Goal: Transaction & Acquisition: Purchase product/service

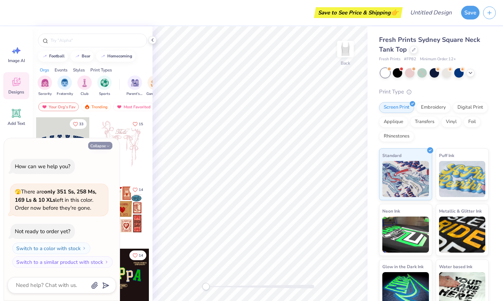
click at [110, 146] on button "Collapse" at bounding box center [100, 146] width 24 height 8
type textarea "x"
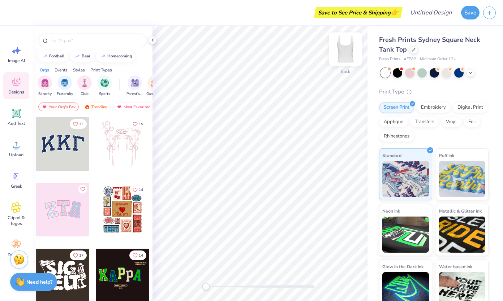
click at [348, 46] on img at bounding box center [345, 49] width 29 height 29
click at [344, 51] on img at bounding box center [345, 49] width 29 height 29
click at [15, 144] on icon at bounding box center [16, 144] width 11 height 11
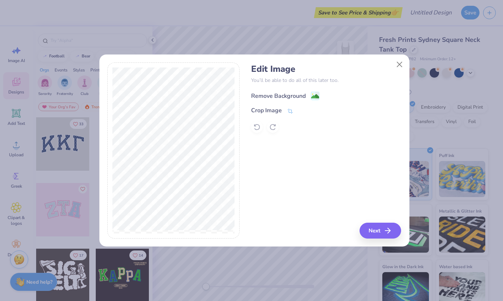
click at [289, 92] on div "Remove Background" at bounding box center [278, 96] width 55 height 9
click at [367, 233] on button "Next" at bounding box center [382, 231] width 42 height 16
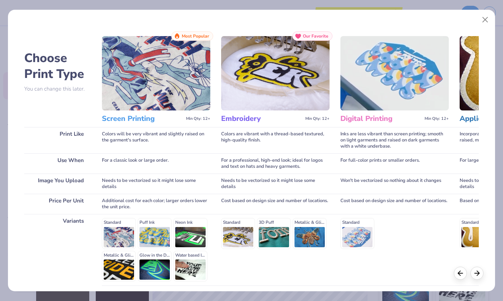
click at [129, 95] on img at bounding box center [156, 73] width 108 height 74
click at [126, 117] on h3 "Screen Printing" at bounding box center [142, 118] width 81 height 9
click at [130, 86] on img at bounding box center [156, 73] width 108 height 74
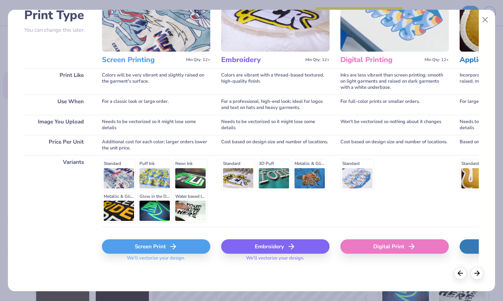
click at [139, 248] on div "Screen Print" at bounding box center [156, 246] width 108 height 14
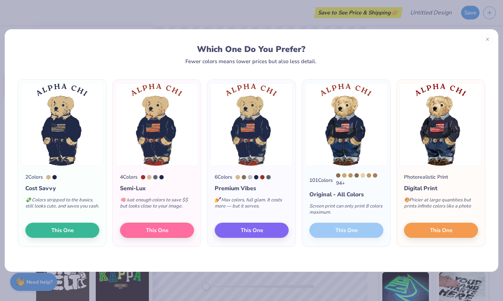
click at [348, 232] on div "101 Colors 94 + Original - All Colors Screen print can only print 8 colors maxi…" at bounding box center [346, 206] width 88 height 81
click at [351, 210] on div "Screen print can only print 8 colors maximum." at bounding box center [346, 211] width 74 height 24
click at [364, 196] on div "Original - All Colors" at bounding box center [346, 194] width 74 height 9
click at [368, 184] on div "94 +" at bounding box center [359, 180] width 47 height 14
click at [419, 232] on button "This One" at bounding box center [441, 229] width 74 height 15
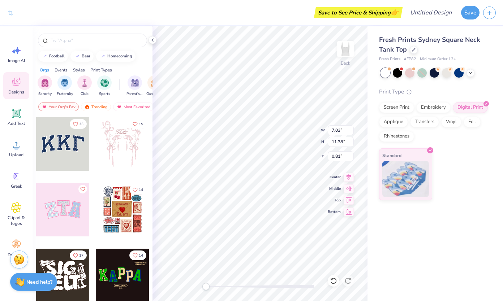
click at [375, 235] on div "Fresh Prints Sydney Square Neck Tank Top Fresh Prints # FP82 Minimum Order: 12 …" at bounding box center [434, 163] width 135 height 275
click at [370, 260] on div "Fresh Prints Sydney Square Neck Tank Top Fresh Prints # FP82 Minimum Order: 12 …" at bounding box center [434, 163] width 135 height 275
click at [448, 73] on div at bounding box center [446, 72] width 9 height 9
type input "5.73"
type input "9.29"
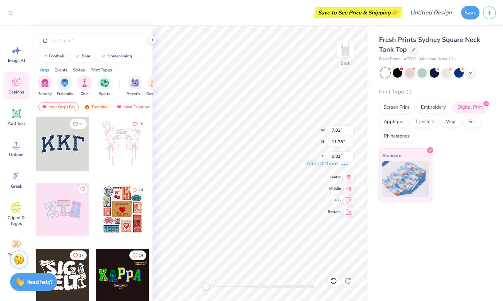
type input "1.64"
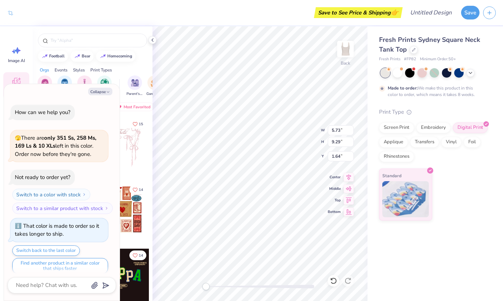
scroll to position [6, 0]
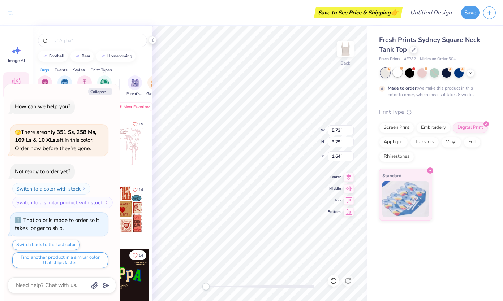
click at [397, 74] on div at bounding box center [397, 72] width 9 height 9
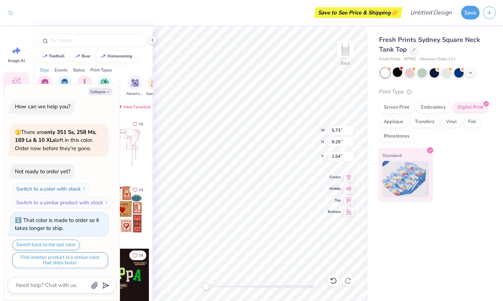
scroll to position [136, 0]
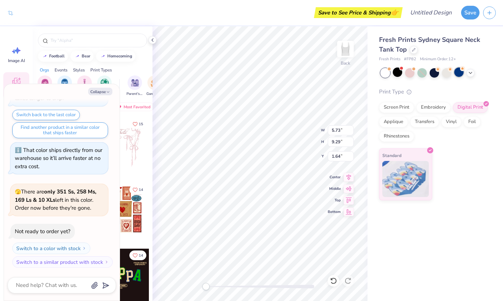
click at [459, 70] on div at bounding box center [458, 72] width 9 height 9
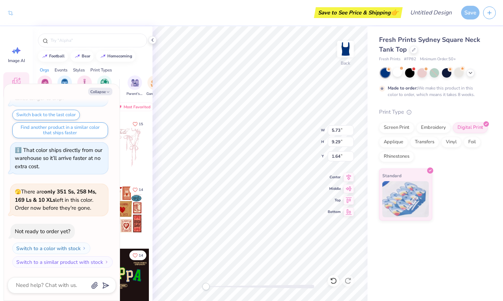
scroll to position [196, 0]
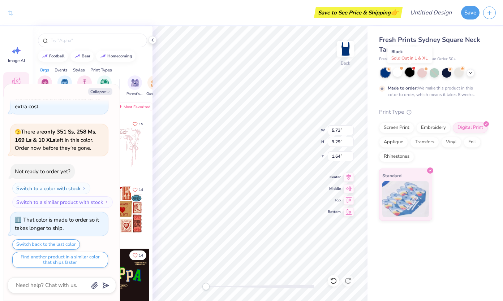
click at [408, 73] on div at bounding box center [409, 72] width 9 height 9
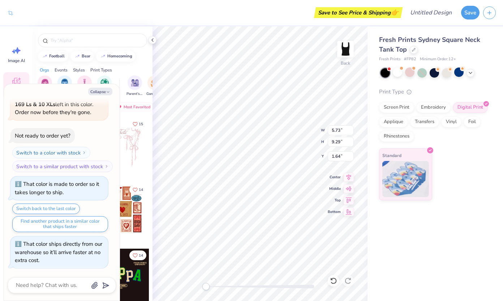
scroll to position [334, 0]
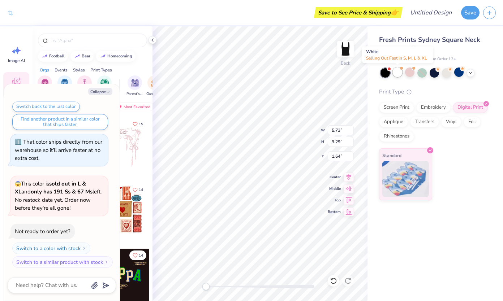
click at [397, 74] on div at bounding box center [397, 72] width 9 height 9
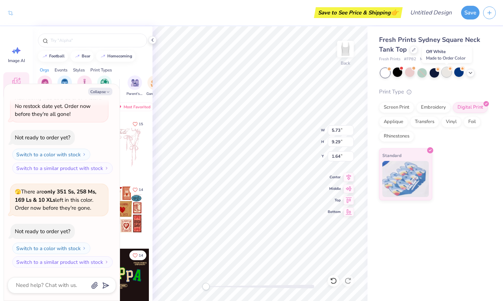
click at [446, 73] on div at bounding box center [446, 72] width 9 height 9
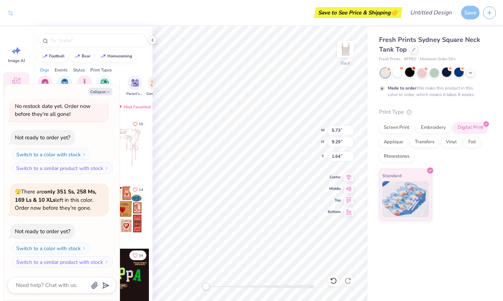
scroll to position [488, 0]
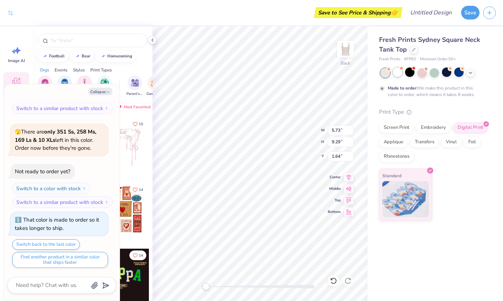
click at [397, 73] on div at bounding box center [397, 72] width 9 height 9
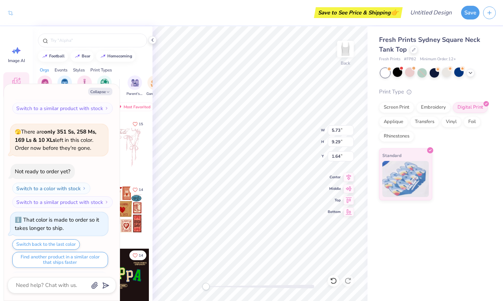
scroll to position [617, 0]
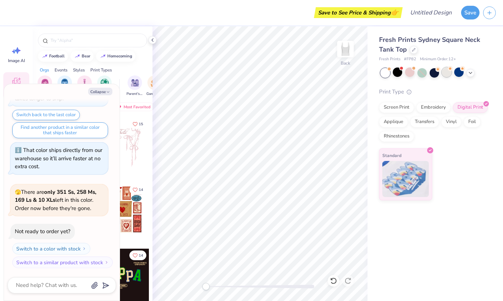
click at [445, 72] on div at bounding box center [446, 72] width 9 height 9
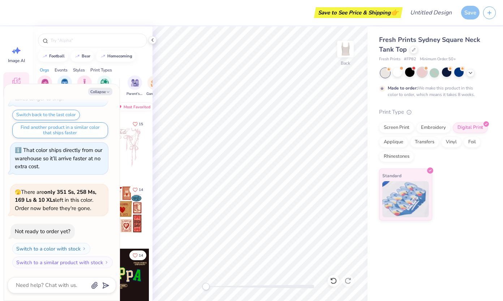
scroll to position [677, 0]
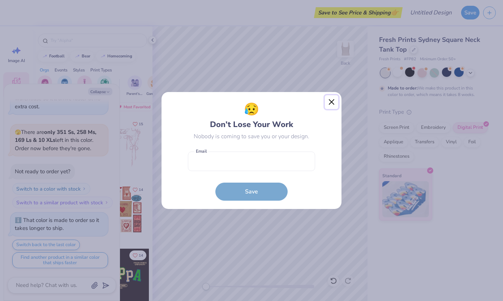
click at [334, 101] on button "Close" at bounding box center [332, 102] width 14 height 14
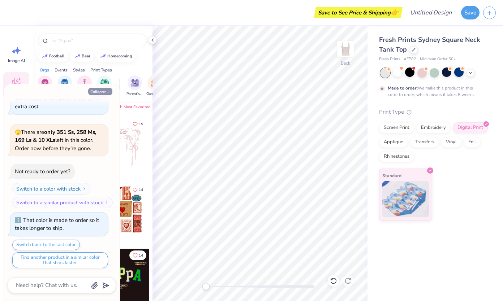
click at [107, 89] on button "Collapse" at bounding box center [100, 92] width 24 height 8
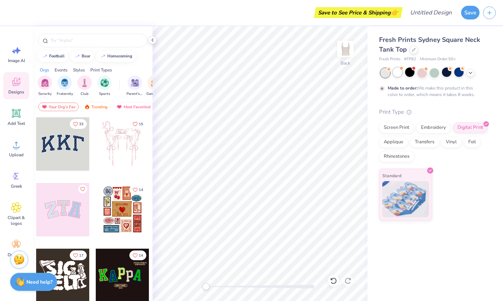
click at [396, 71] on div at bounding box center [397, 72] width 9 height 9
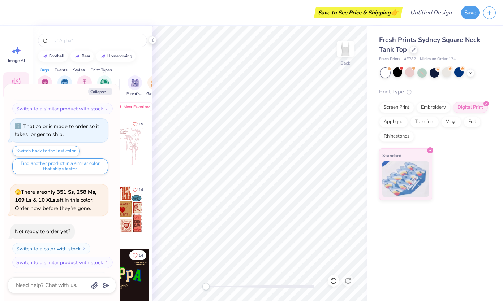
scroll to position [807, 0]
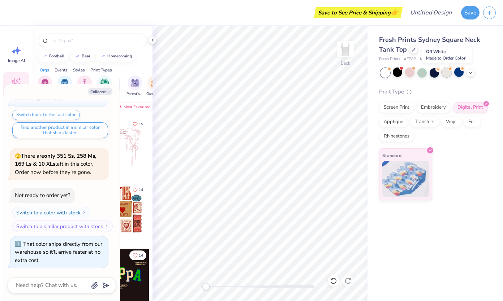
click at [449, 69] on circle at bounding box center [450, 68] width 5 height 5
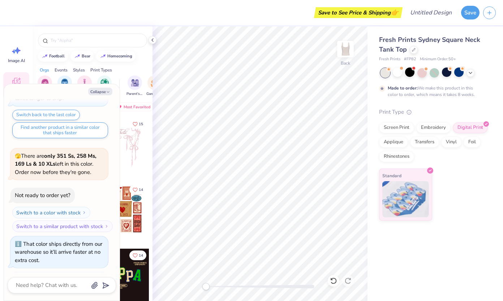
scroll to position [867, 0]
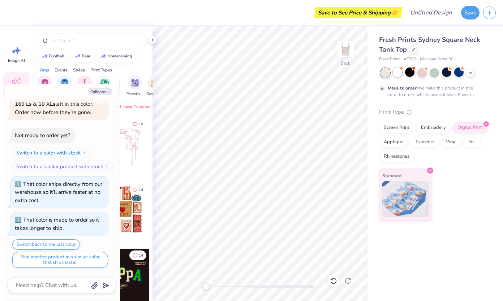
click at [397, 71] on div at bounding box center [397, 72] width 9 height 9
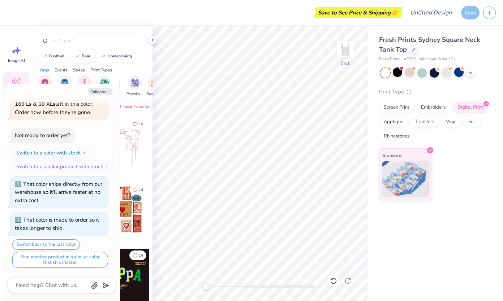
scroll to position [997, 0]
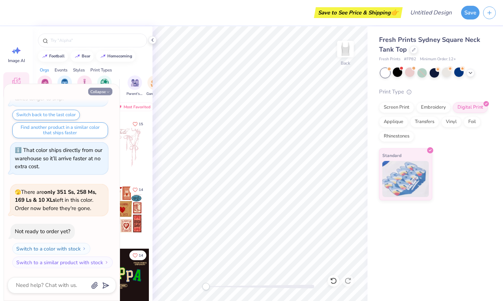
click at [93, 91] on button "Collapse" at bounding box center [100, 92] width 24 height 8
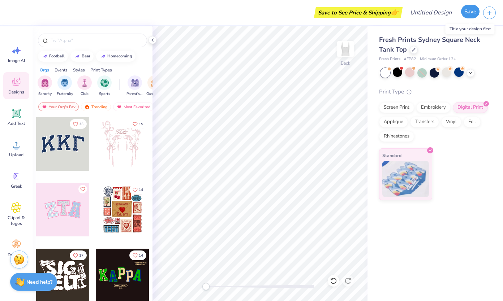
click at [472, 12] on button "Save" at bounding box center [470, 12] width 18 height 14
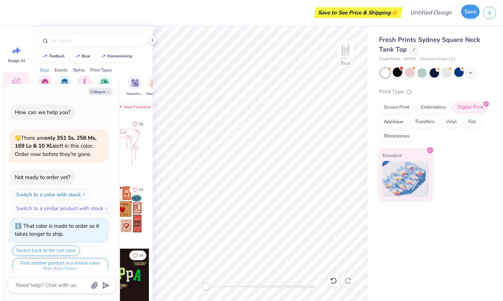
scroll to position [1017, 0]
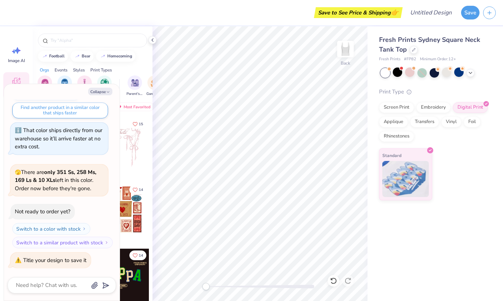
click at [54, 260] on div "Title your design to save it" at bounding box center [54, 260] width 63 height 7
click at [105, 89] on button "Collapse" at bounding box center [100, 92] width 24 height 8
type textarea "x"
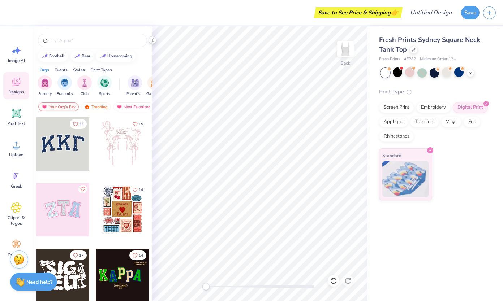
click at [152, 42] on icon at bounding box center [153, 40] width 6 height 6
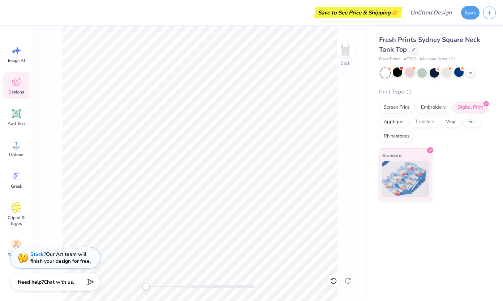
click at [235, 12] on div "Save to See Price & Shipping 👉" at bounding box center [206, 12] width 390 height 25
click at [432, 16] on input "Design Title" at bounding box center [439, 12] width 35 height 14
type input "big/little"
click at [473, 11] on button "Save" at bounding box center [470, 12] width 18 height 14
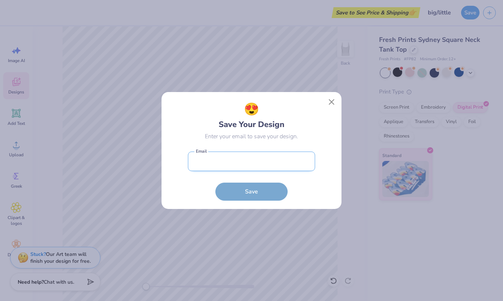
click at [259, 164] on input "email" at bounding box center [251, 162] width 127 height 20
type input "malepp041120@gmail.com"
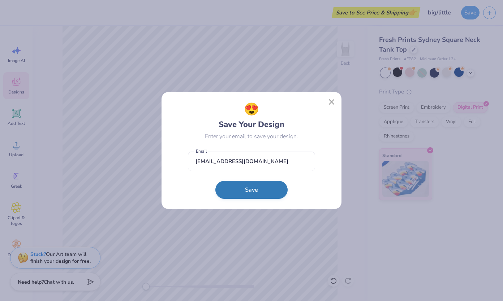
click at [247, 193] on button "Save" at bounding box center [251, 190] width 72 height 18
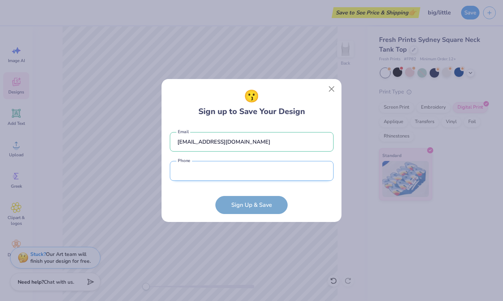
click at [236, 168] on input "tel" at bounding box center [252, 171] width 164 height 20
type input "(727) 318-0920"
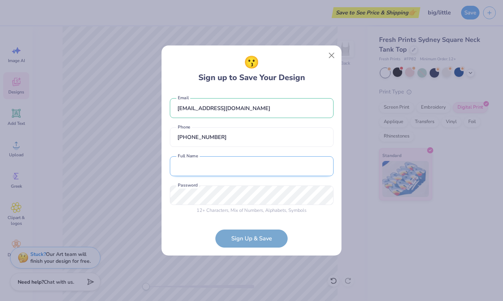
click at [228, 165] on input "text" at bounding box center [252, 166] width 164 height 20
type input "Mallory Epperson"
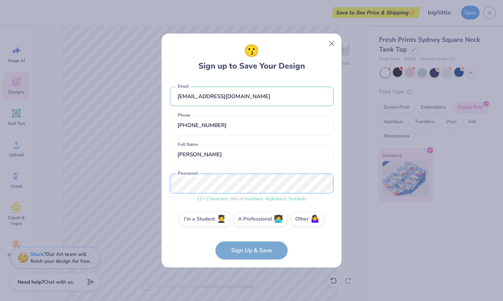
scroll to position [4, 0]
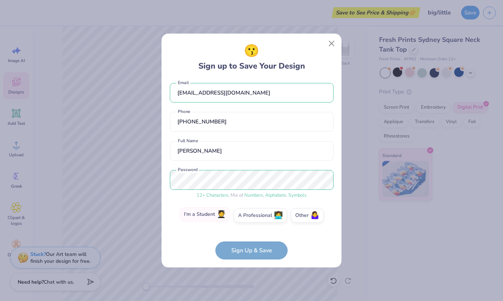
click at [212, 212] on label "I'm a Student 🧑‍🎓" at bounding box center [205, 214] width 51 height 14
click at [249, 219] on input "I'm a Student 🧑‍🎓" at bounding box center [251, 221] width 5 height 5
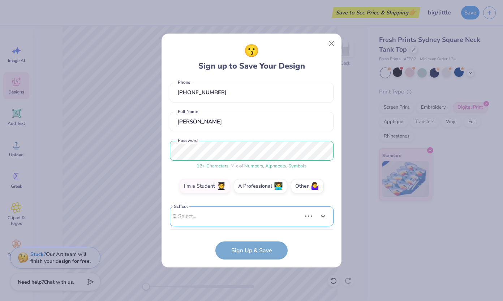
click at [226, 221] on div "Use Up and Down to choose options, press Enter to select the currently focused …" at bounding box center [252, 228] width 164 height 42
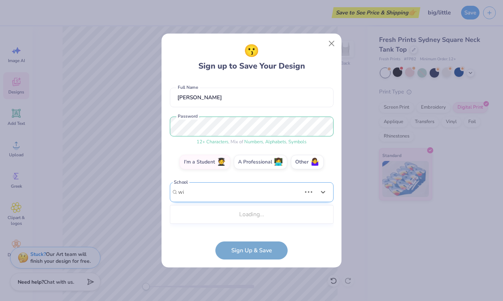
scroll to position [51, 0]
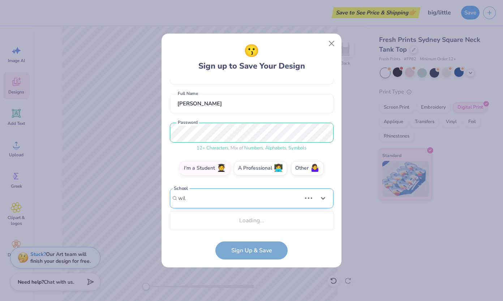
type input "wilm"
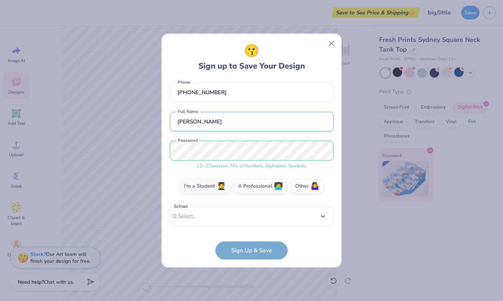
scroll to position [29, 0]
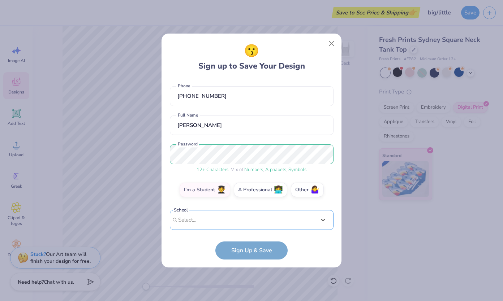
drag, startPoint x: 215, startPoint y: 108, endPoint x: 217, endPoint y: 226, distance: 117.8
click at [217, 226] on div "Select..." at bounding box center [252, 220] width 164 height 20
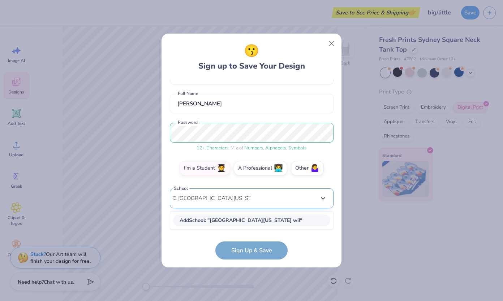
scroll to position [51, 0]
click at [207, 199] on input "university of north carolina wil" at bounding box center [214, 199] width 73 height 8
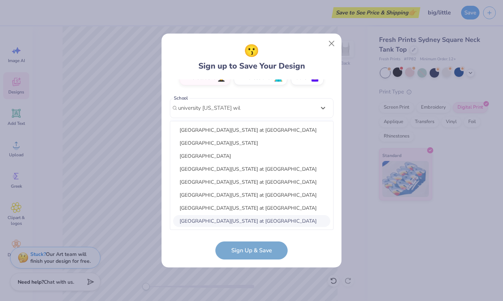
click at [236, 218] on div "University of North Carolina at Wilmington" at bounding box center [251, 221] width 157 height 12
type input "university north carolina wil"
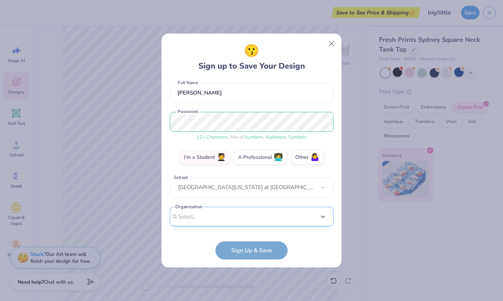
scroll to position [170, 0]
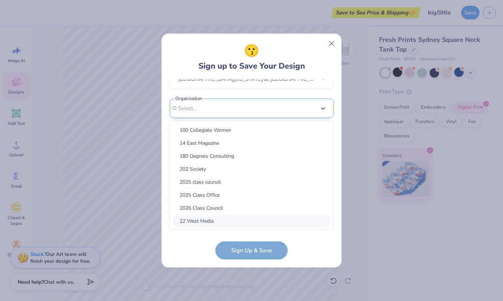
click at [234, 217] on div "option focused, 8 of 15. 15 results available. Use Up and Down to choose option…" at bounding box center [252, 165] width 164 height 132
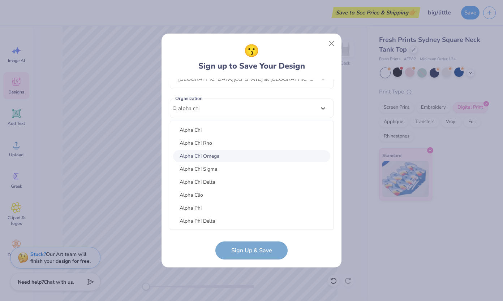
click at [257, 159] on div "Alpha Chi Omega" at bounding box center [251, 156] width 157 height 12
type input "alpha chi"
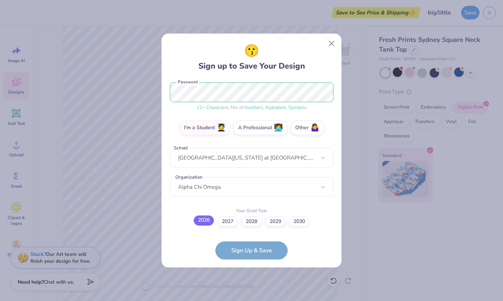
click at [206, 221] on label "2026" at bounding box center [204, 221] width 20 height 10
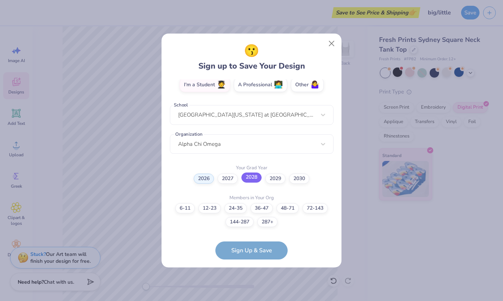
click at [255, 178] on label "2028" at bounding box center [251, 178] width 20 height 10
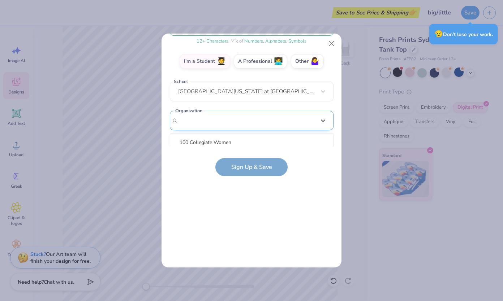
scroll to position [170, 0]
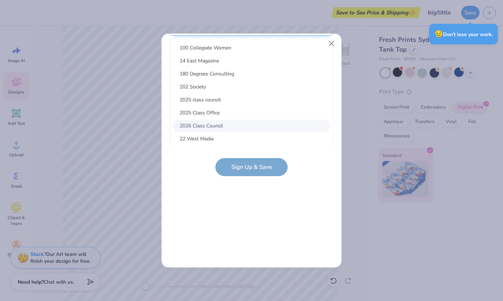
click at [279, 125] on div "option focused, 7 of 15. 15 results available. Use Up and Down to choose option…" at bounding box center [252, 82] width 164 height 132
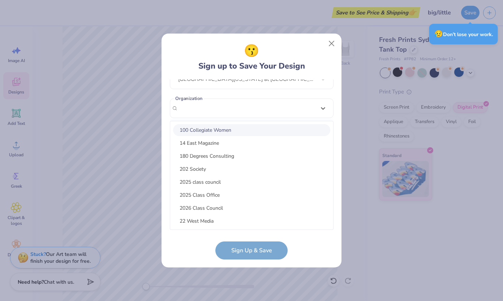
scroll to position [134, 0]
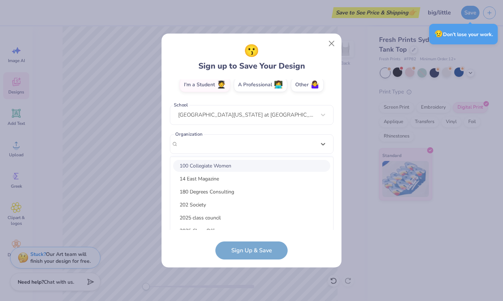
click at [293, 90] on div "malepp041120@gmail.com Email (727) 318-0920 Phone Mallory Epperson Full Name 12…" at bounding box center [252, 154] width 164 height 151
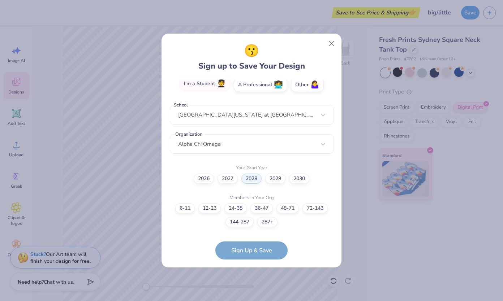
click at [200, 82] on label "I'm a Student 🧑‍🎓" at bounding box center [205, 84] width 51 height 14
click at [249, 219] on input "I'm a Student 🧑‍🎓" at bounding box center [251, 221] width 5 height 5
click at [237, 248] on form "malepp041120@gmail.com Email (727) 318-0920 Phone Mallory Epperson Full Name 12…" at bounding box center [252, 169] width 164 height 180
click at [186, 209] on label "6-11" at bounding box center [185, 207] width 20 height 10
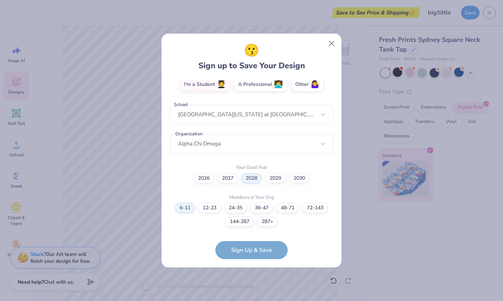
scroll to position [164, 0]
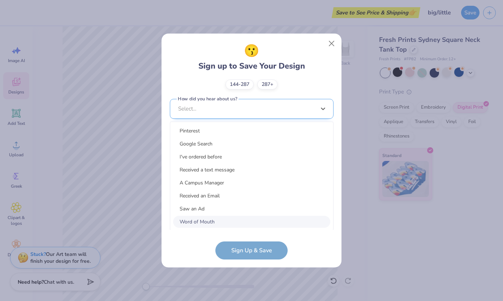
click at [225, 219] on div "option Word of Mouth focused, 8 of 15. 15 results available. Use Up and Down to…" at bounding box center [252, 165] width 164 height 132
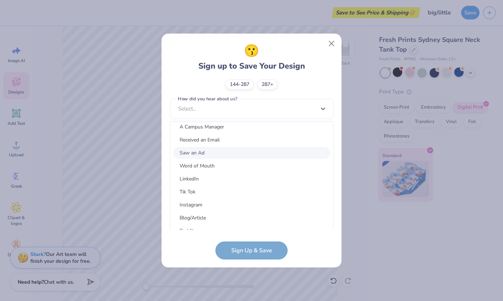
scroll to position [91, 0]
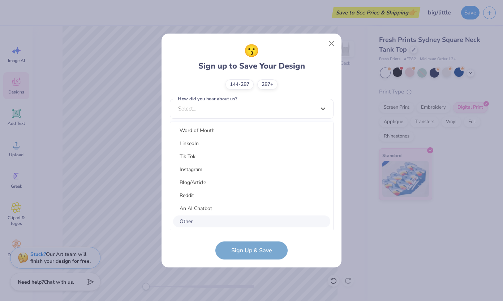
click at [193, 222] on div "Other" at bounding box center [251, 222] width 157 height 12
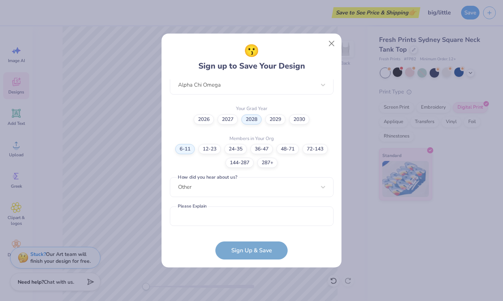
scroll to position [193, 0]
click at [229, 217] on input "text" at bounding box center [252, 218] width 164 height 20
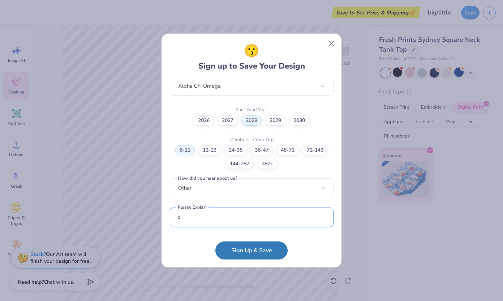
type input "d"
type input "google"
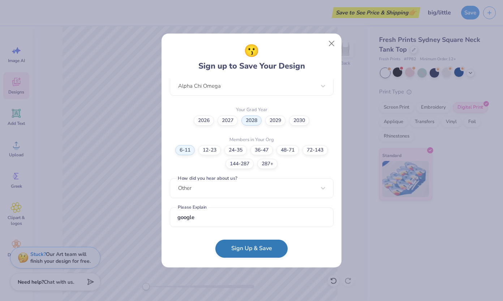
click at [240, 247] on button "Sign Up & Save" at bounding box center [251, 249] width 72 height 18
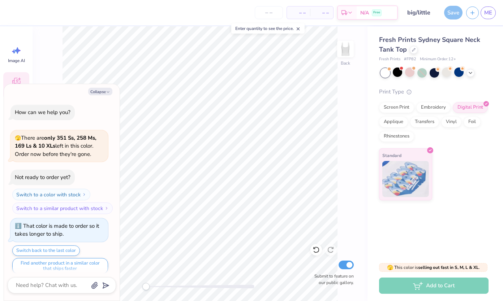
scroll to position [1036, 0]
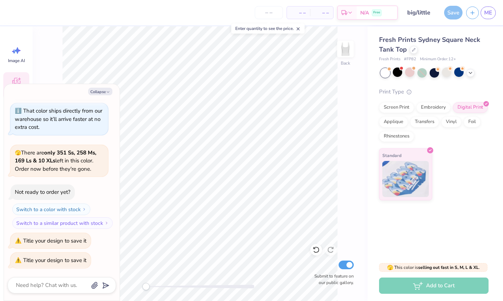
type textarea "x"
click at [417, 284] on div "Add to Cart" at bounding box center [433, 286] width 109 height 16
click at [266, 14] on input "number" at bounding box center [269, 12] width 28 height 13
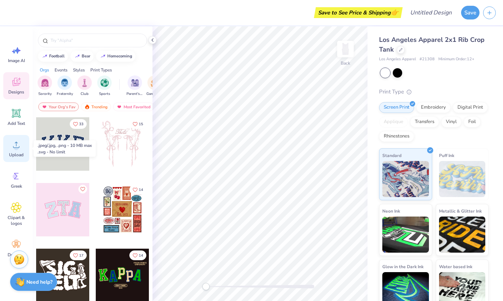
click at [12, 154] on span "Upload" at bounding box center [16, 155] width 14 height 6
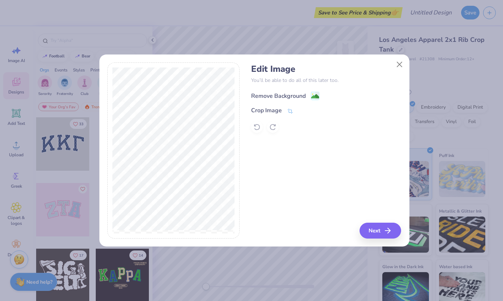
click at [272, 92] on div "Remove Background" at bounding box center [278, 96] width 55 height 9
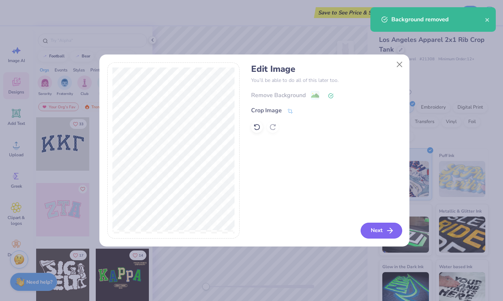
click at [374, 227] on button "Next" at bounding box center [382, 231] width 42 height 16
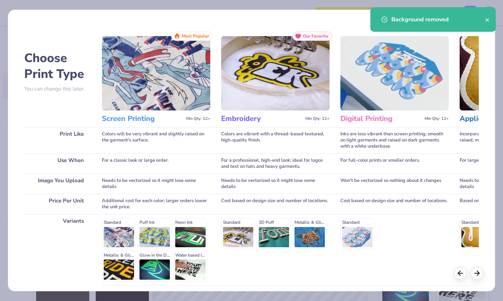
scroll to position [59, 0]
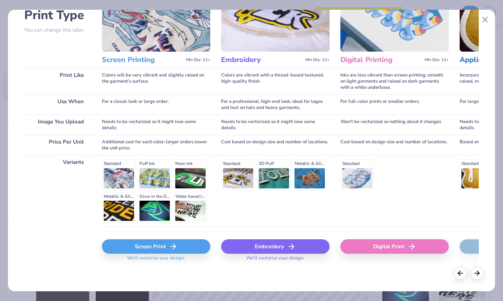
click at [155, 248] on div "Screen Print" at bounding box center [156, 246] width 108 height 14
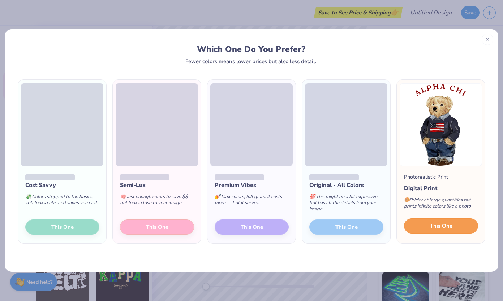
click at [458, 225] on button "This One" at bounding box center [441, 226] width 74 height 15
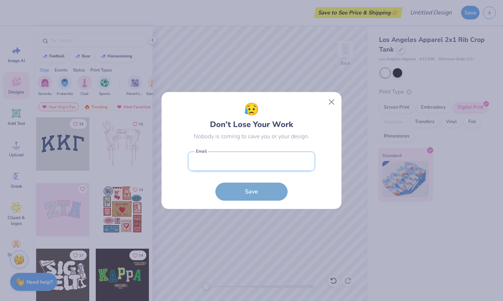
click at [280, 157] on input "email" at bounding box center [251, 162] width 127 height 20
type input "[EMAIL_ADDRESS][DOMAIN_NAME]"
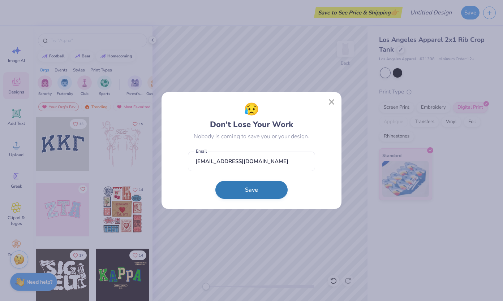
click at [262, 190] on button "Save" at bounding box center [251, 190] width 72 height 18
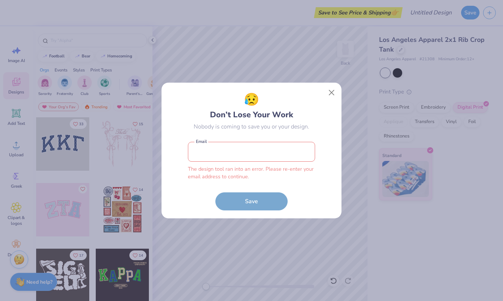
click at [275, 155] on input "email" at bounding box center [251, 152] width 127 height 20
type input "[EMAIL_ADDRESS][DOMAIN_NAME]"
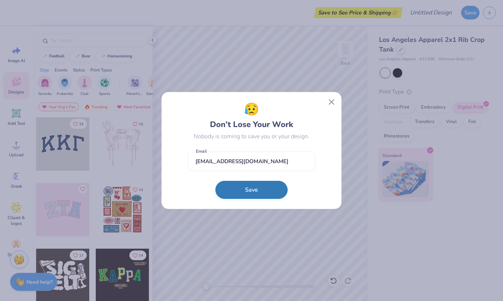
click at [252, 189] on button "Save" at bounding box center [251, 190] width 72 height 18
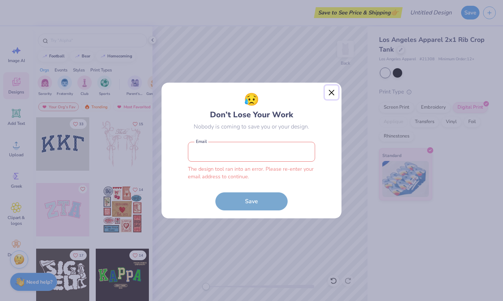
click at [330, 92] on button "Close" at bounding box center [332, 93] width 14 height 14
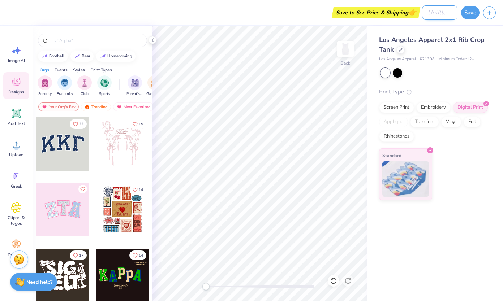
click at [423, 13] on input "Design Title" at bounding box center [439, 12] width 35 height 14
type input "big little"
click at [471, 12] on button "Save" at bounding box center [470, 12] width 18 height 14
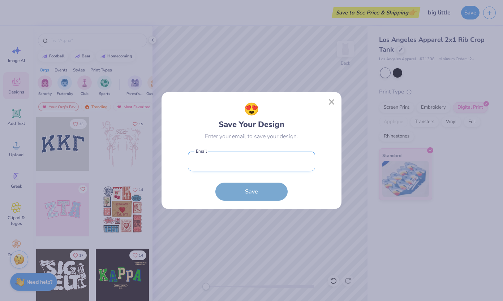
click at [277, 160] on input "email" at bounding box center [251, 162] width 127 height 20
type input "[EMAIL_ADDRESS][DOMAIN_NAME]"
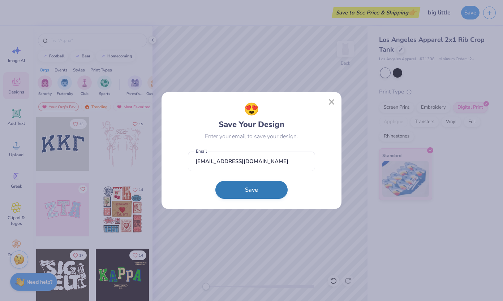
click at [261, 190] on button "Save" at bounding box center [251, 190] width 72 height 18
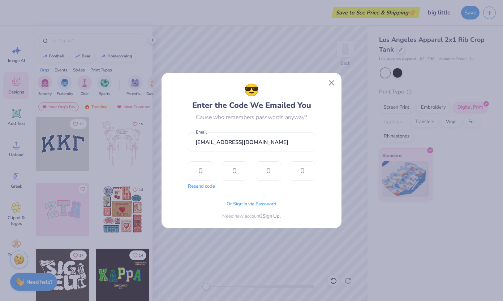
click at [248, 204] on span "Or Sign in via Password" at bounding box center [251, 204] width 50 height 7
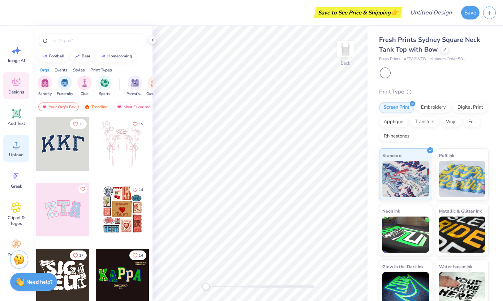
click at [16, 146] on icon at bounding box center [16, 145] width 7 height 6
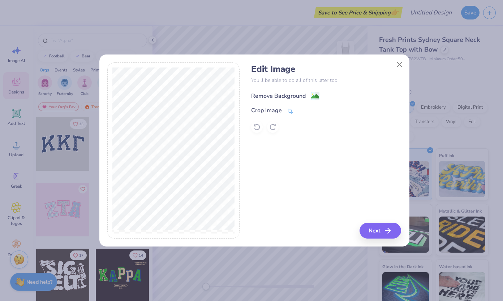
click at [292, 96] on div "Remove Background" at bounding box center [278, 96] width 55 height 9
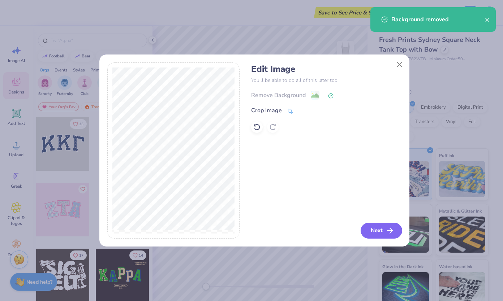
click at [384, 228] on button "Next" at bounding box center [382, 231] width 42 height 16
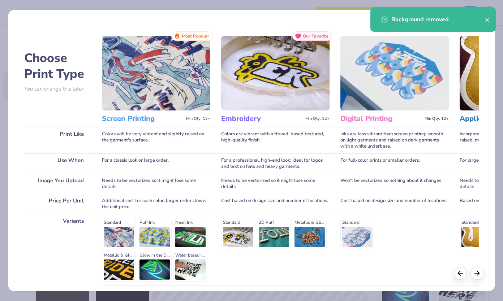
scroll to position [59, 0]
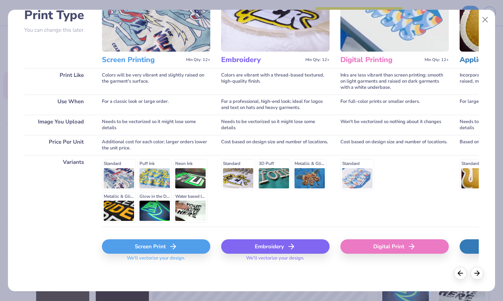
click at [138, 244] on div "Screen Print" at bounding box center [156, 246] width 108 height 14
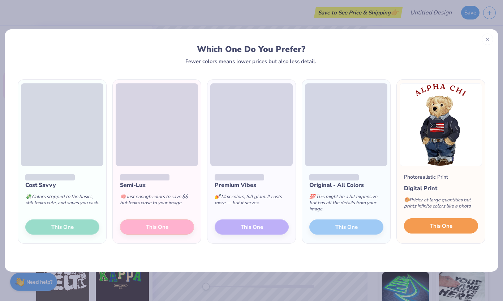
click at [448, 229] on span "This One" at bounding box center [441, 226] width 22 height 8
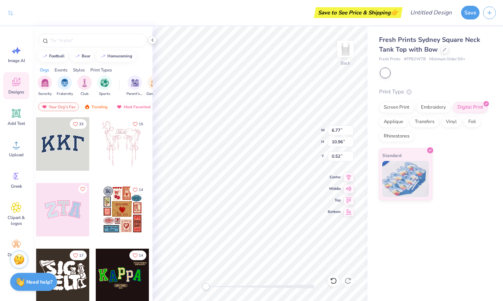
click at [415, 242] on div "Fresh Prints Sydney Square Neck Tank Top with Bow Fresh Prints # FP82WTB Minimu…" at bounding box center [434, 163] width 135 height 275
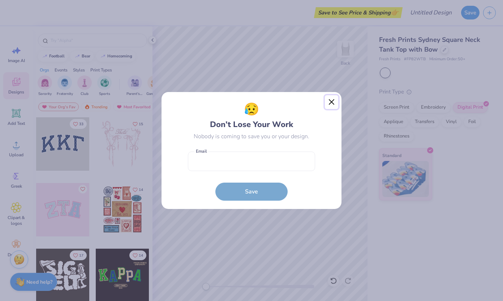
click at [330, 99] on button "Close" at bounding box center [332, 102] width 14 height 14
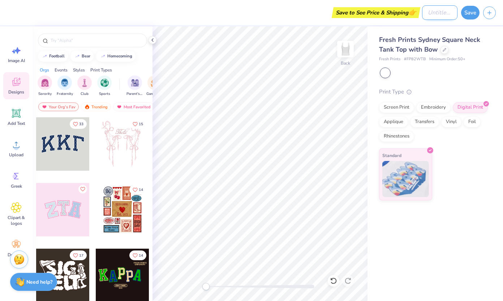
click at [434, 7] on input "Design Title" at bounding box center [439, 12] width 35 height 14
type input "big little"
click at [470, 15] on button "Save" at bounding box center [470, 12] width 18 height 14
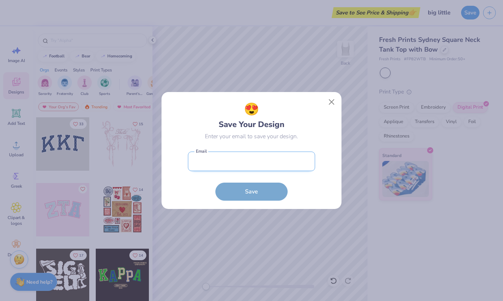
click at [274, 165] on input "email" at bounding box center [251, 162] width 127 height 20
type input "malepp041120@gmail.com"
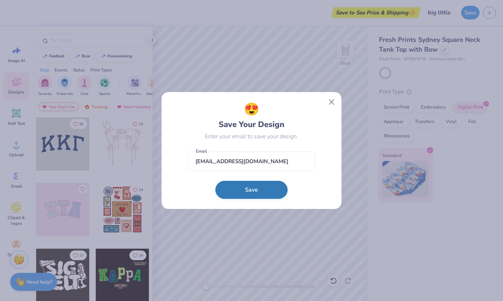
click at [259, 189] on button "Save" at bounding box center [251, 190] width 72 height 18
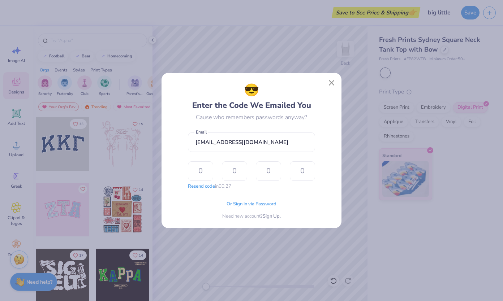
click at [251, 206] on span "Or Sign in via Password" at bounding box center [251, 204] width 50 height 7
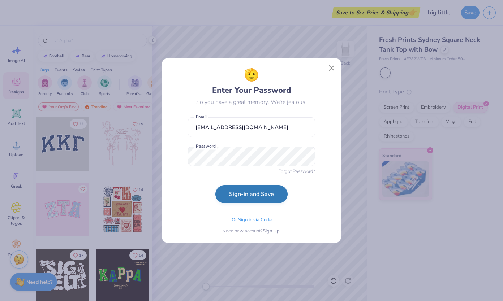
click at [255, 199] on button "Sign-in and Save" at bounding box center [251, 194] width 72 height 18
